Goal: Transaction & Acquisition: Purchase product/service

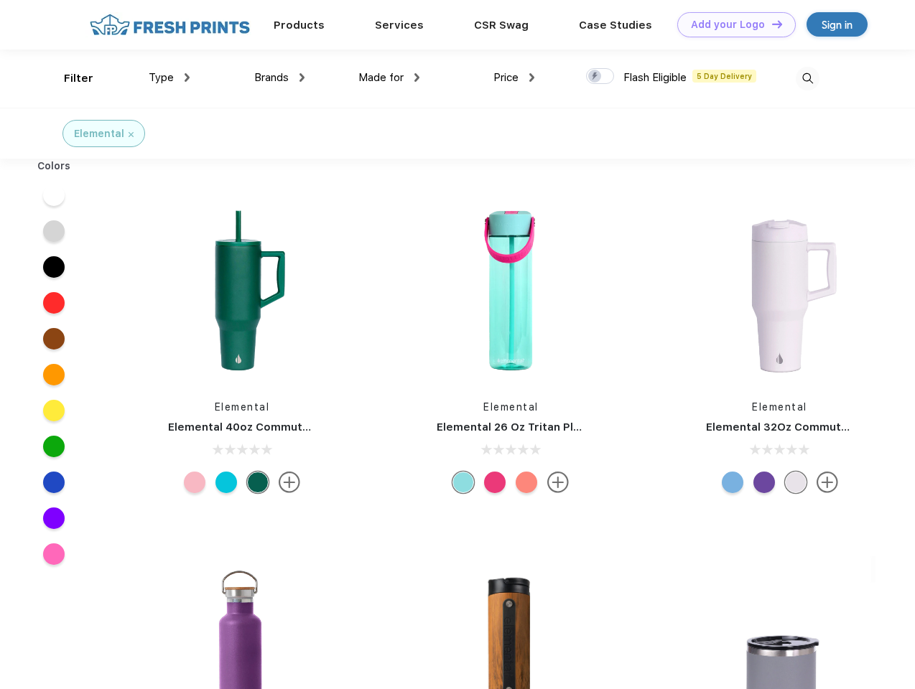
click at [731, 24] on link "Add your Logo Design Tool" at bounding box center [736, 24] width 118 height 25
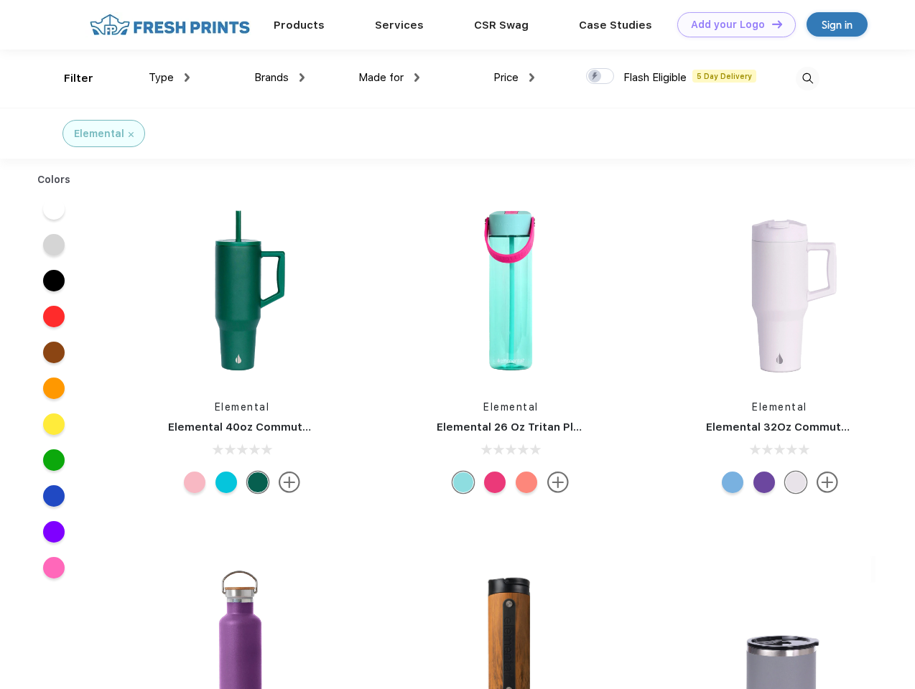
click at [0, 0] on div "Design Tool" at bounding box center [0, 0] width 0 height 0
click at [770, 24] on link "Add your Logo Design Tool" at bounding box center [736, 24] width 118 height 25
click at [69, 78] on div "Filter" at bounding box center [78, 78] width 29 height 17
click at [169, 78] on span "Type" at bounding box center [161, 77] width 25 height 13
click at [279, 78] on span "Brands" at bounding box center [271, 77] width 34 height 13
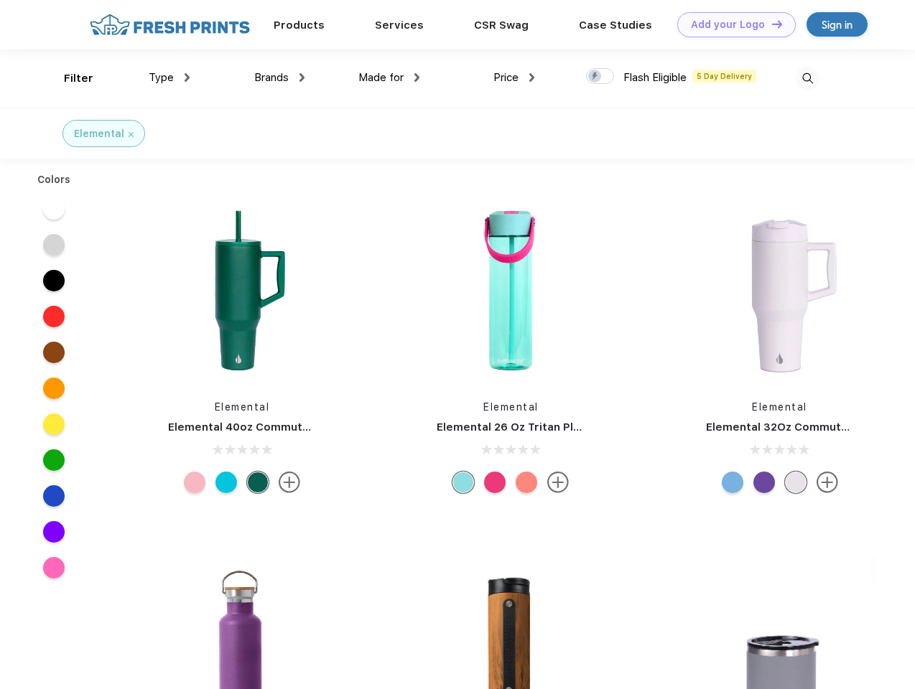
click at [389, 78] on span "Made for" at bounding box center [380, 77] width 45 height 13
click at [514, 78] on span "Price" at bounding box center [505, 77] width 25 height 13
click at [600, 77] on div at bounding box center [600, 76] width 28 height 16
click at [595, 77] on input "checkbox" at bounding box center [590, 71] width 9 height 9
click at [807, 78] on img at bounding box center [808, 79] width 24 height 24
